Goal: Transaction & Acquisition: Download file/media

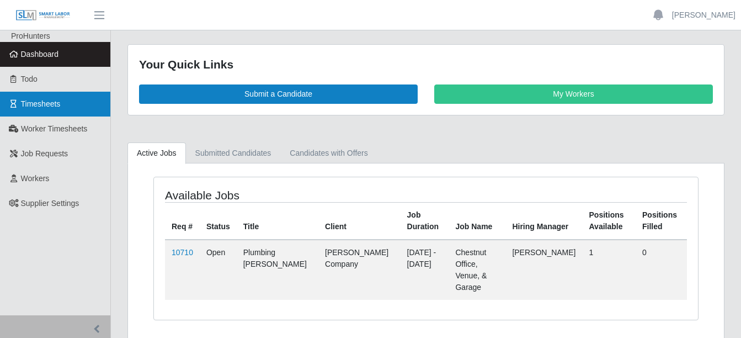
click at [57, 106] on span "Timesheets" at bounding box center [41, 103] width 40 height 9
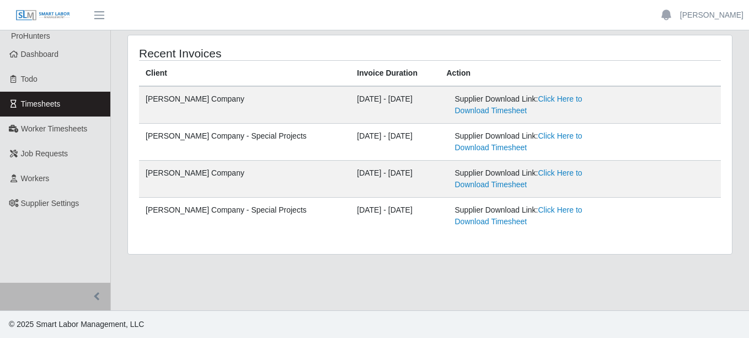
click at [566, 93] on div "Supplier Download Link: Click Here to Download Timesheet" at bounding box center [536, 104] width 162 height 23
click at [565, 95] on link "Click Here to Download Timesheet" at bounding box center [518, 104] width 127 height 20
